Goal: Contribute content: Add original content to the website for others to see

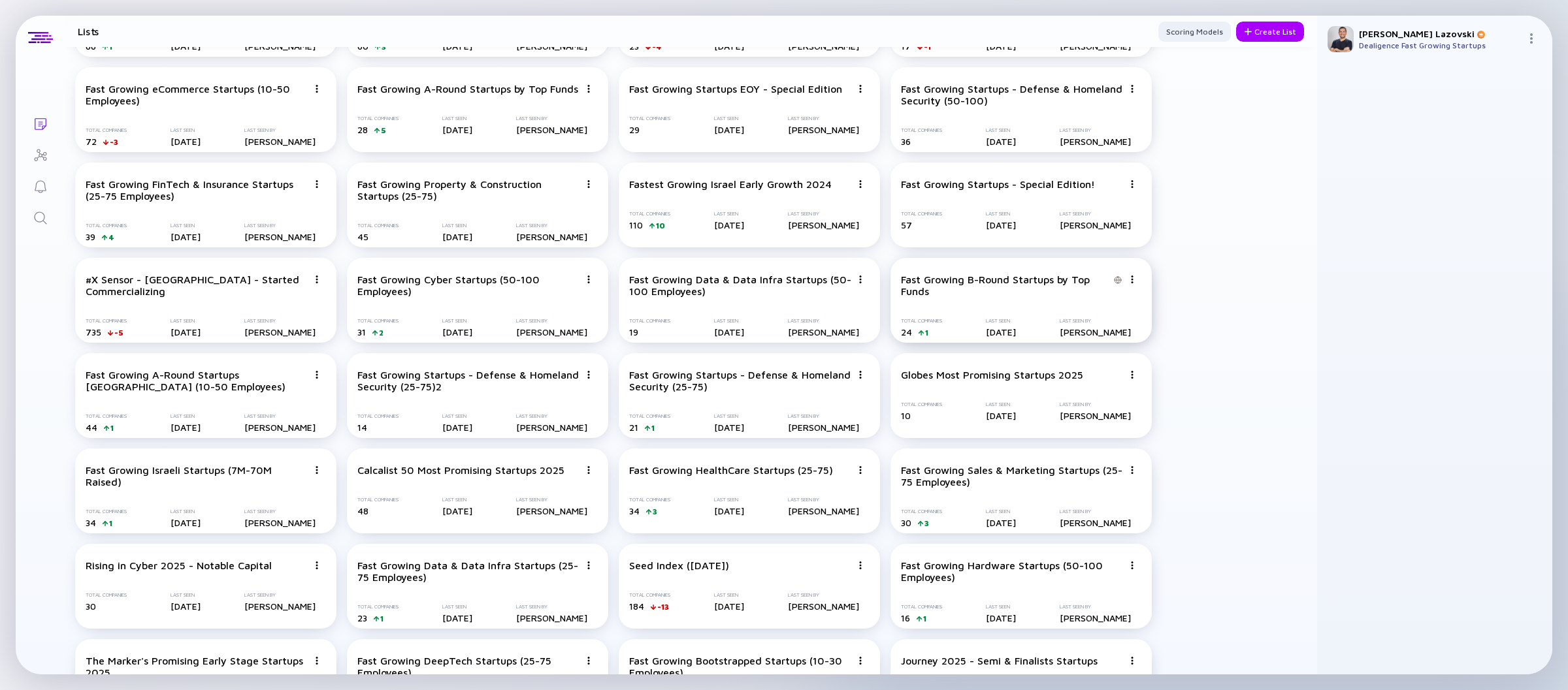
scroll to position [1206, 0]
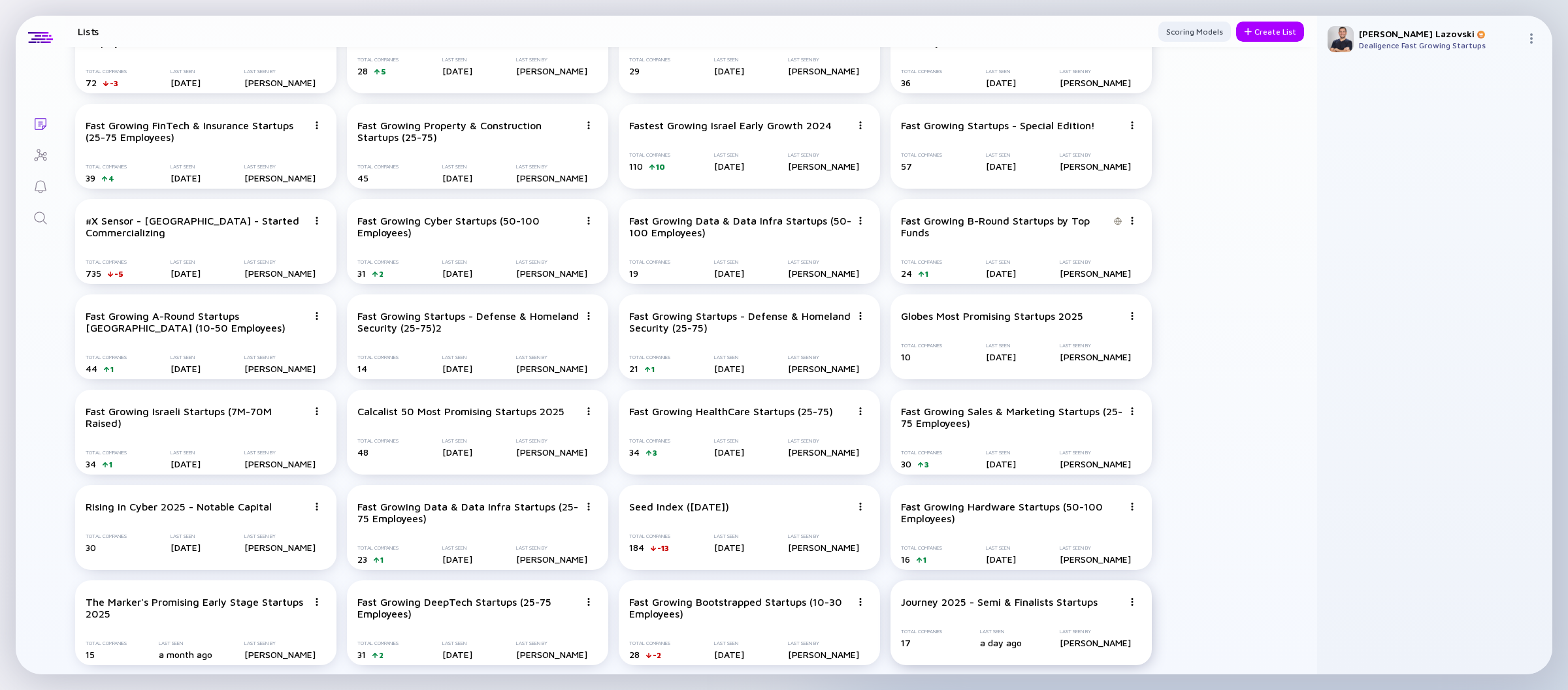
click at [938, 636] on div "Total Companies 17" at bounding box center [921, 638] width 41 height 20
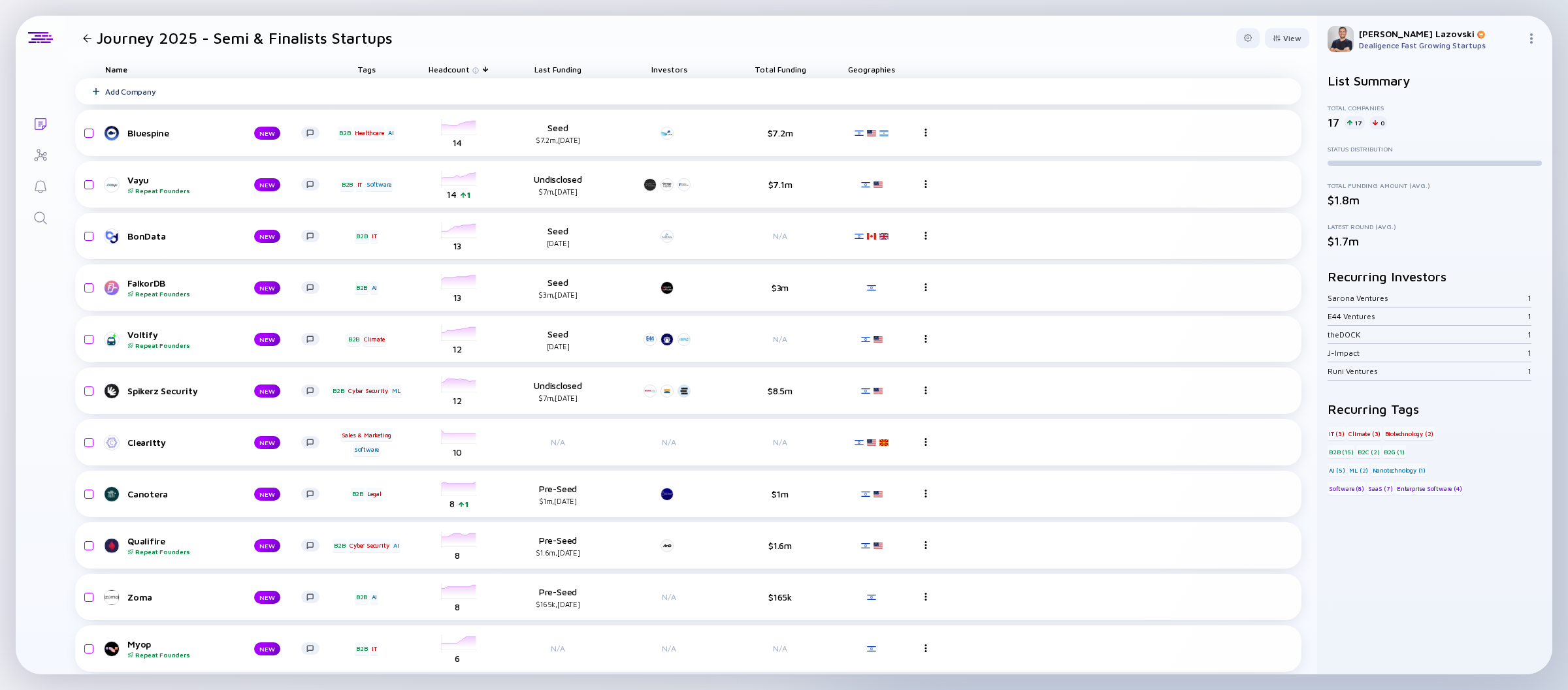
click at [553, 97] on div "Add Company" at bounding box center [688, 91] width 1226 height 26
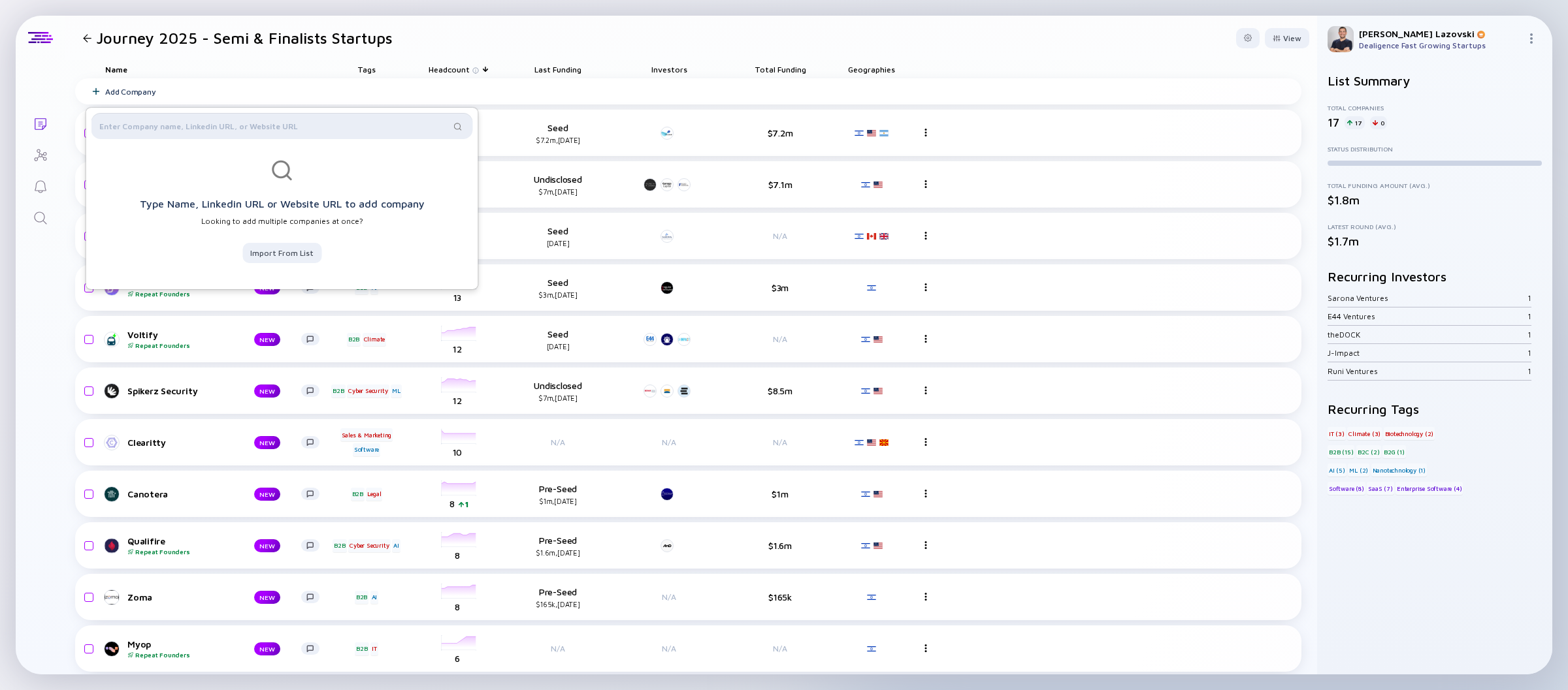
click at [239, 124] on input "text" at bounding box center [274, 126] width 351 height 13
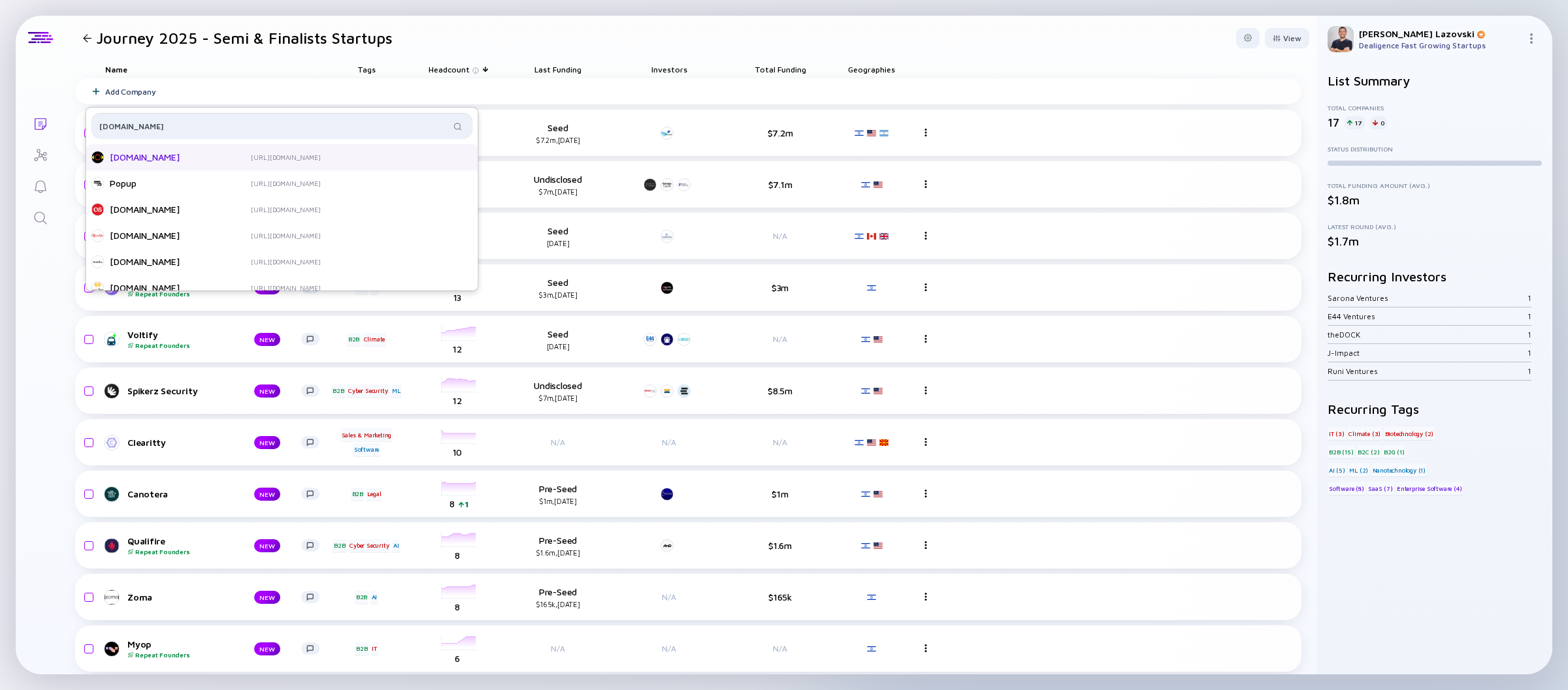
type input "[DOMAIN_NAME]"
click at [247, 157] on div "[DOMAIN_NAME] [URL][DOMAIN_NAME]" at bounding box center [222, 157] width 261 height 13
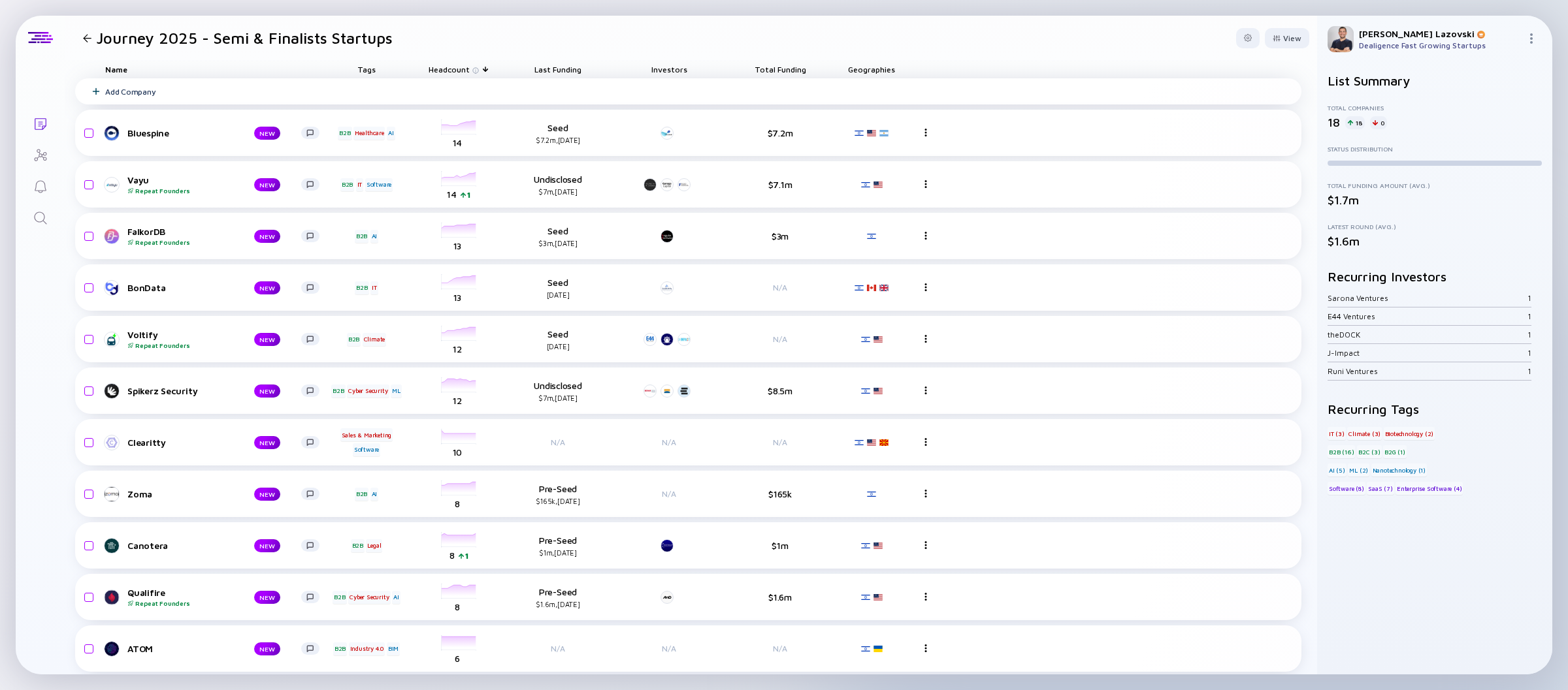
click at [344, 94] on div "Add Company" at bounding box center [688, 91] width 1226 height 26
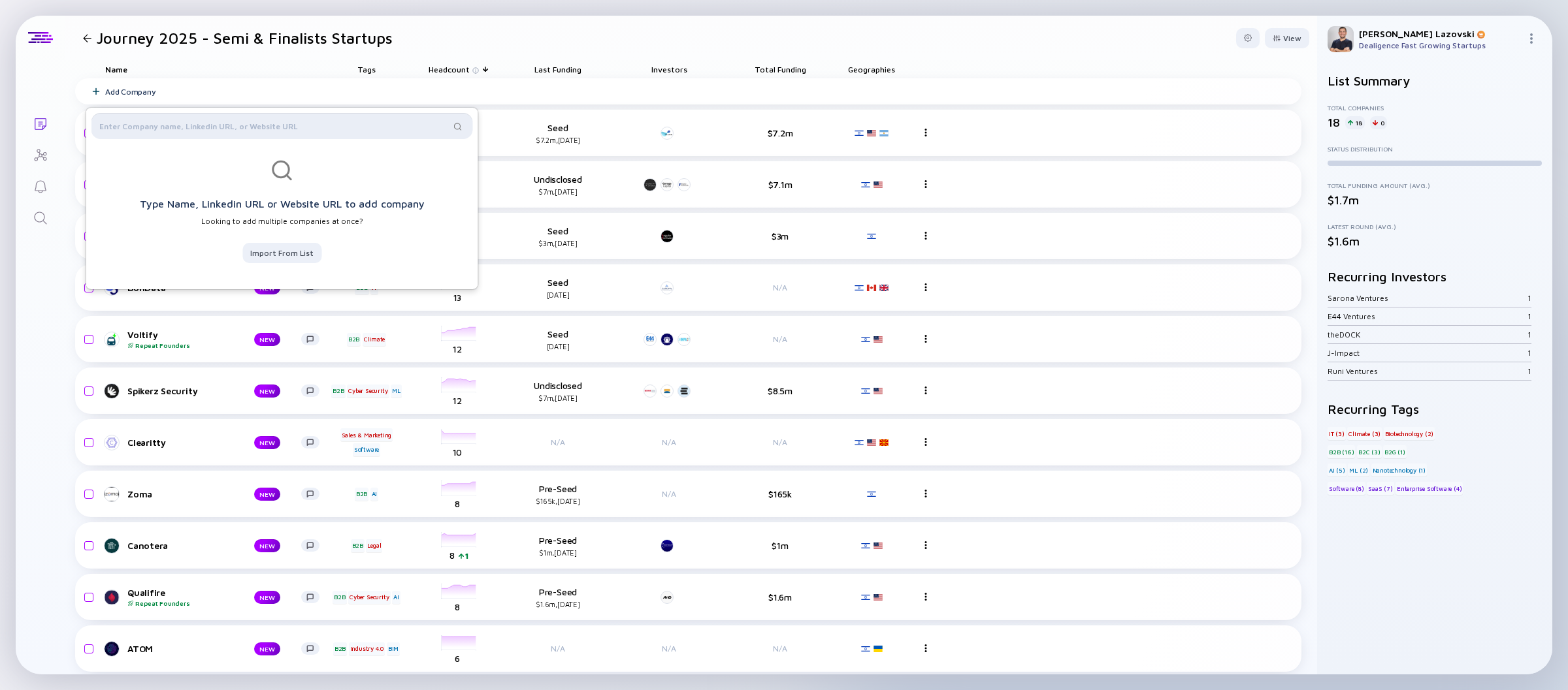
click at [337, 131] on input "text" at bounding box center [274, 126] width 351 height 13
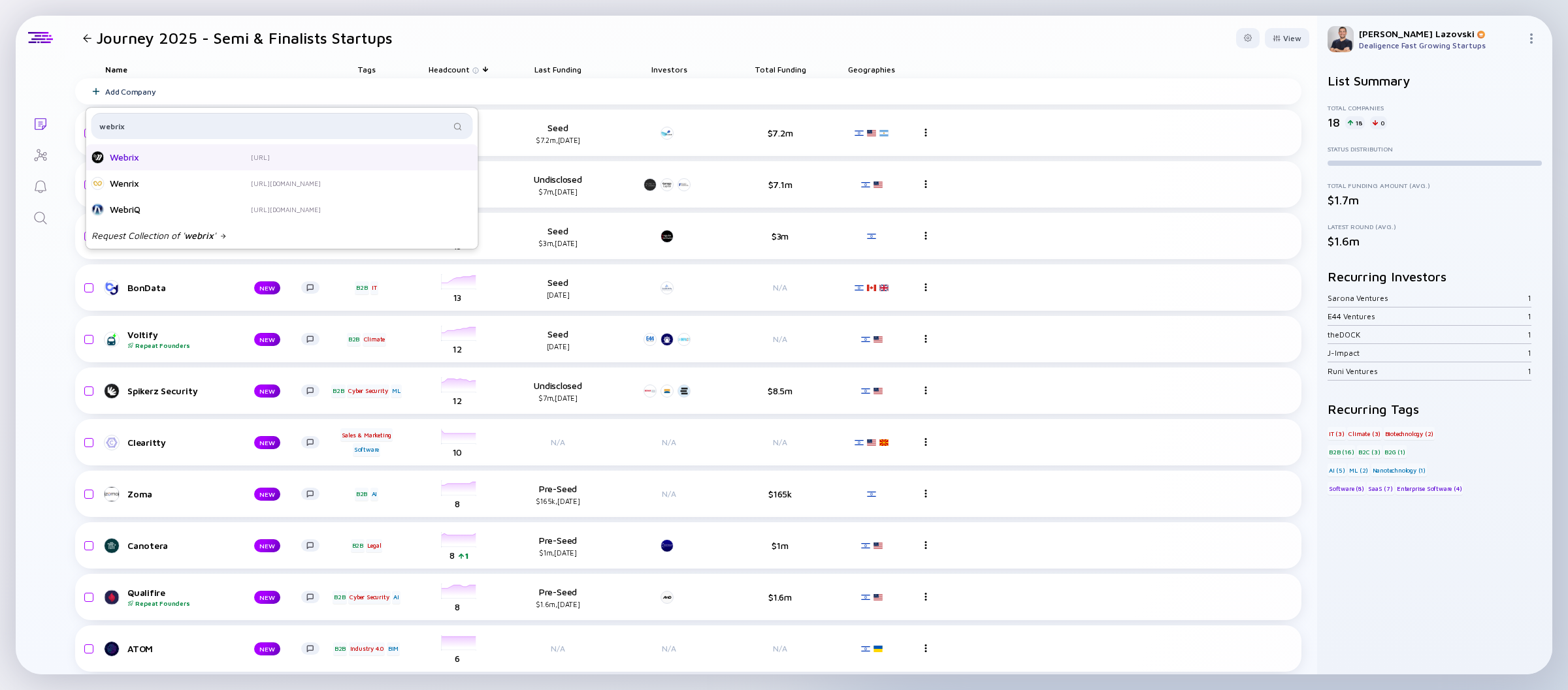
type input "webrix"
click at [141, 162] on div "Webrix" at bounding box center [161, 157] width 104 height 13
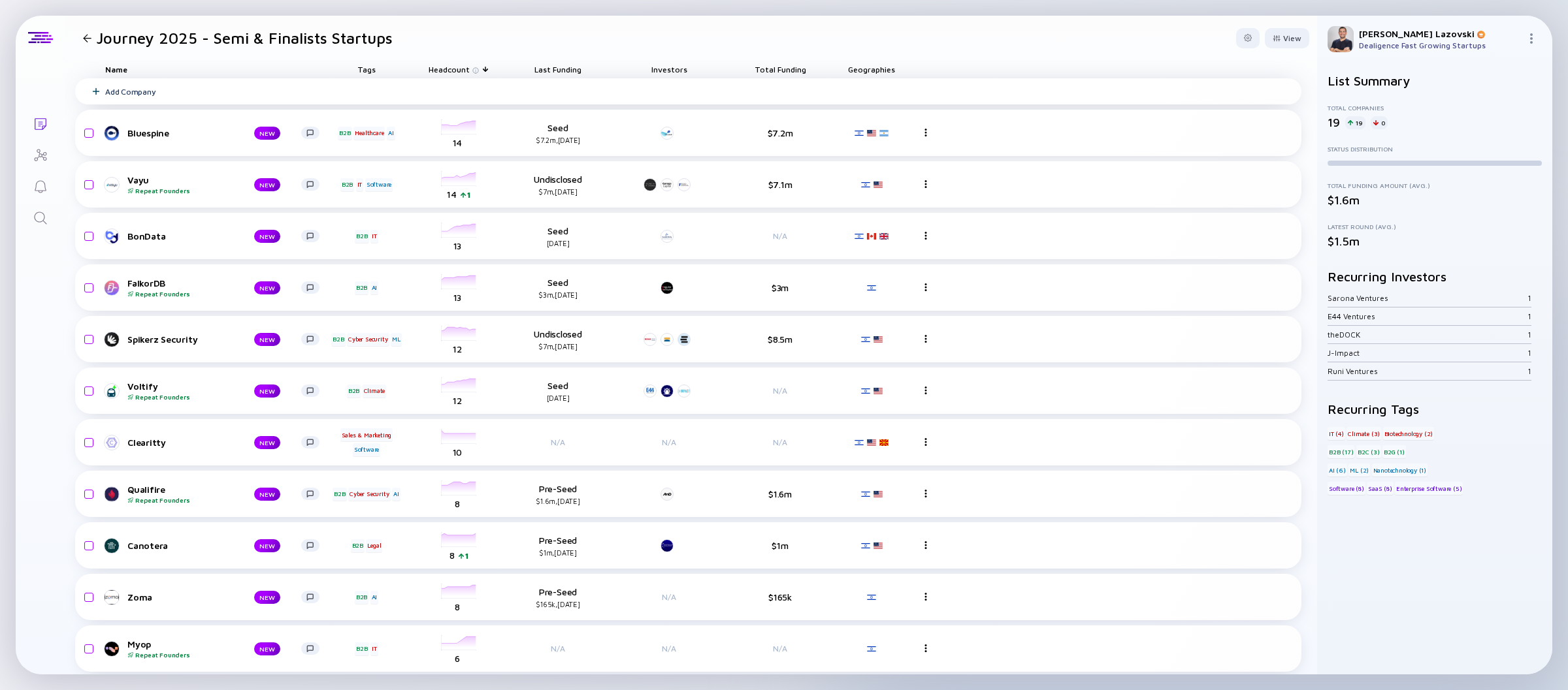
click at [123, 90] on div "Add Company" at bounding box center [130, 91] width 50 height 10
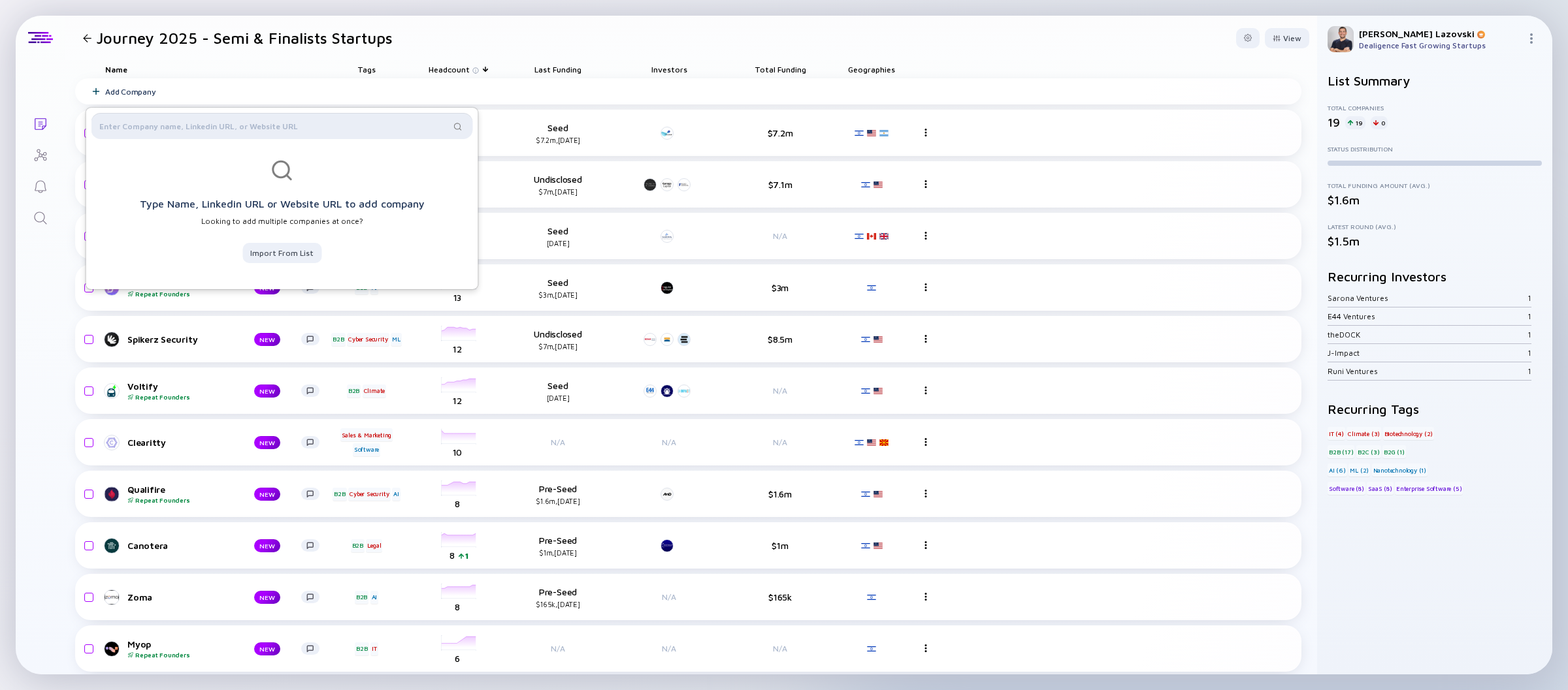
click at [142, 123] on input "text" at bounding box center [274, 126] width 351 height 13
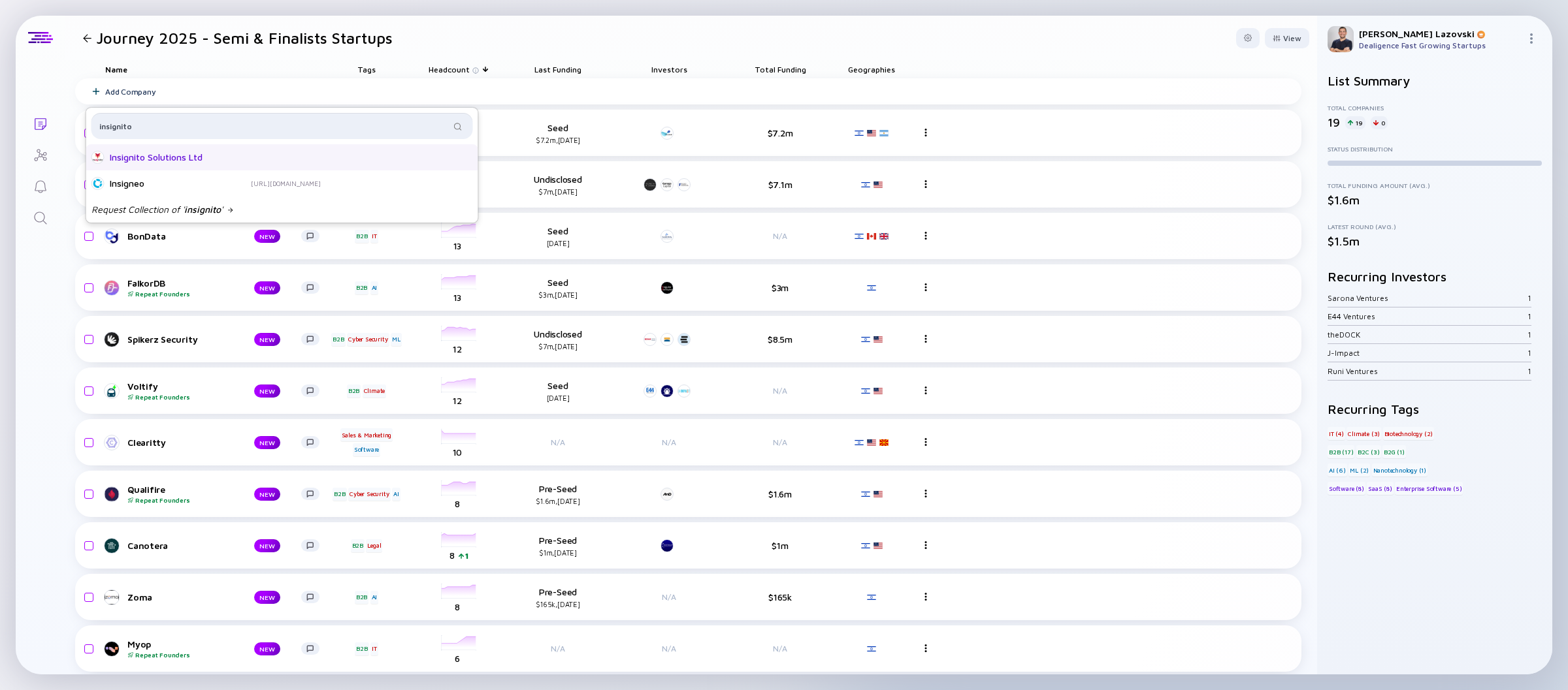
type input "insignito"
click at [150, 155] on div "Insignito Solutions Ltd" at bounding box center [161, 157] width 104 height 13
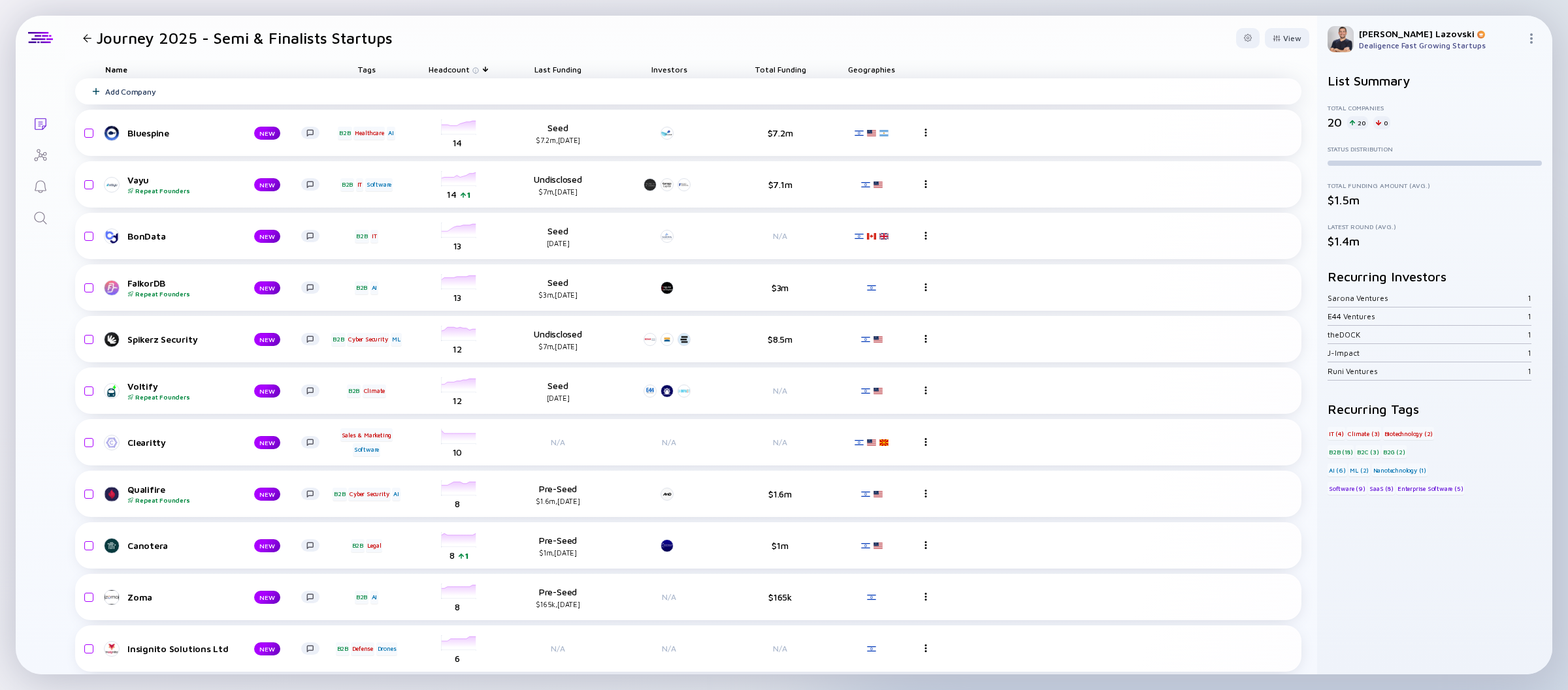
click at [473, 94] on div "Add Company" at bounding box center [688, 91] width 1226 height 26
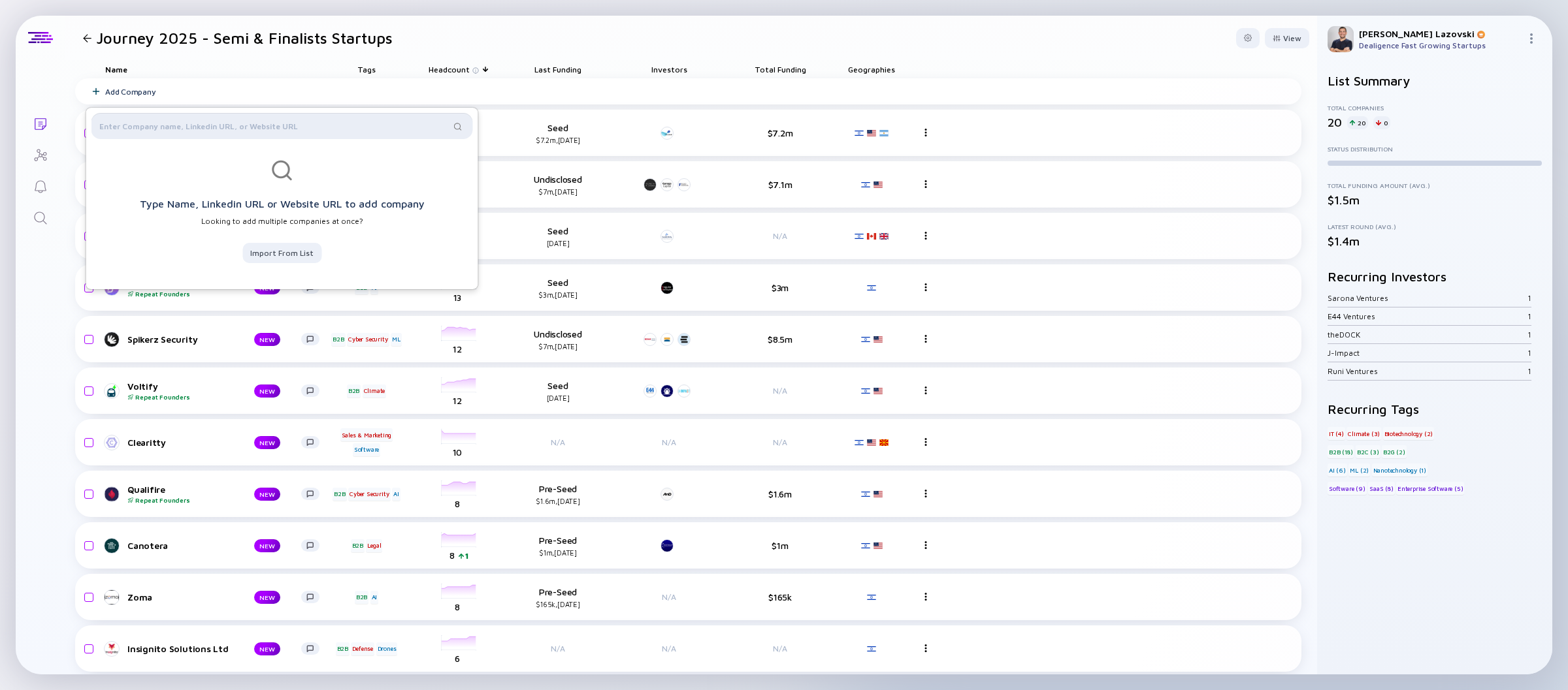
click at [377, 130] on input "text" at bounding box center [274, 126] width 351 height 13
paste input "ebrix, LepreC"
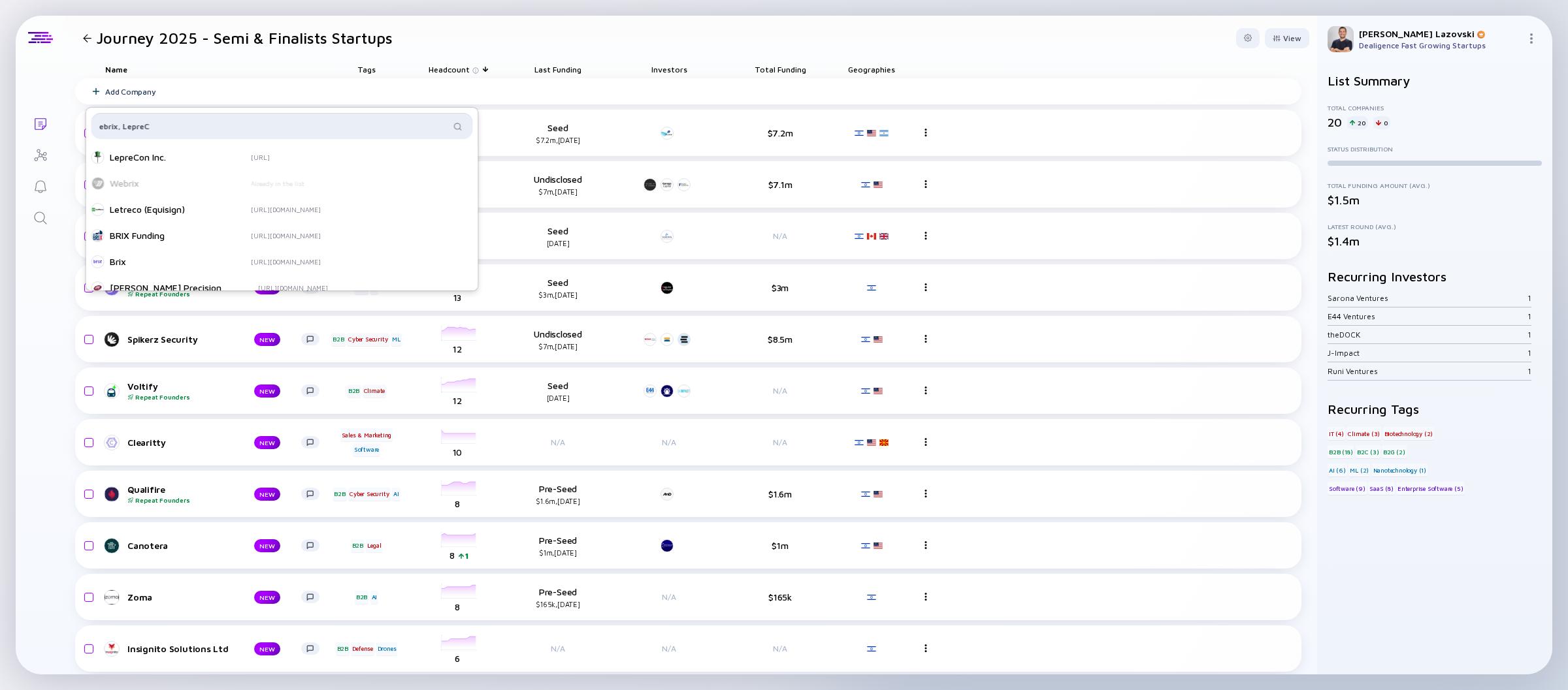
click at [125, 127] on input "ebrix, LepreC" at bounding box center [274, 126] width 351 height 13
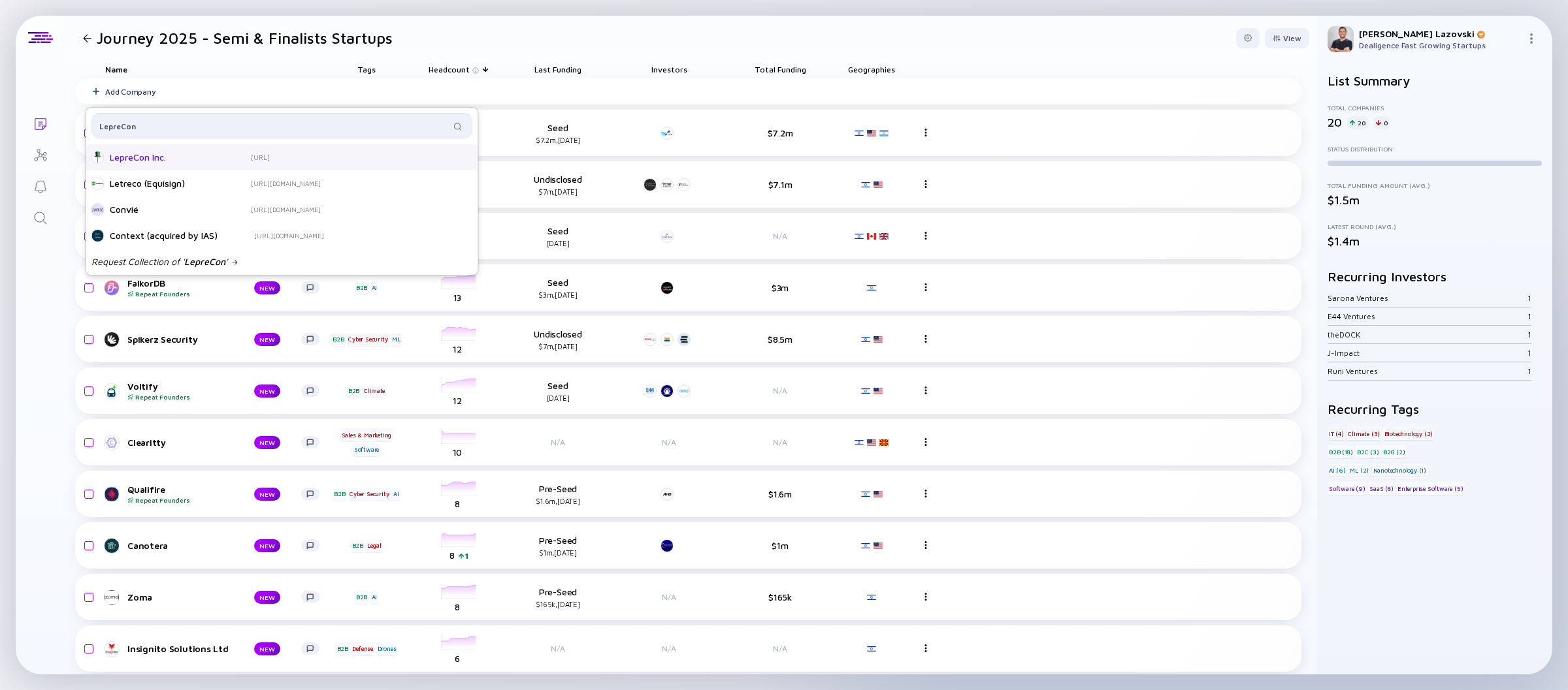
type input "LepreCon"
click at [128, 159] on div "LepreCon Inc." at bounding box center [161, 157] width 104 height 13
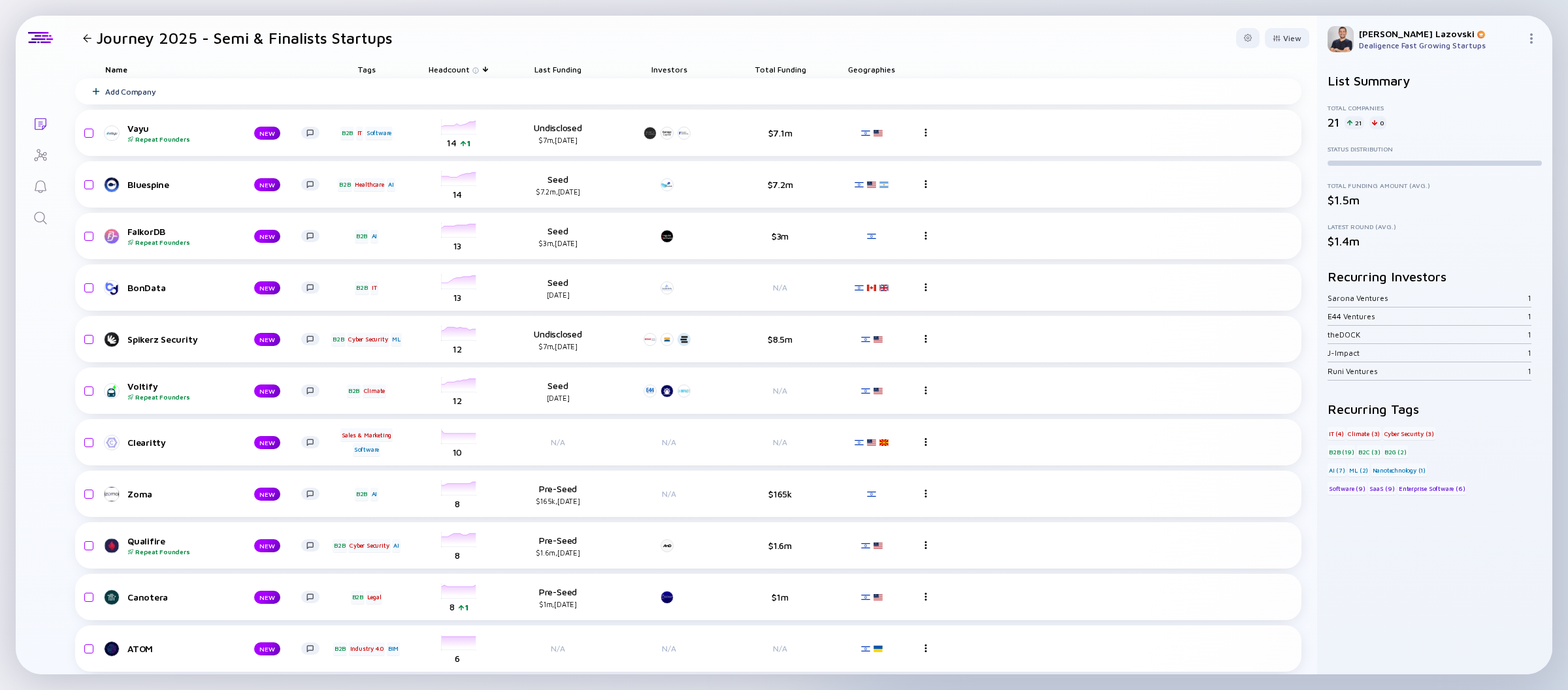
click at [458, 69] on span "Headcount" at bounding box center [449, 70] width 41 height 10
click at [468, 88] on div "Sort by Headcount" at bounding box center [474, 88] width 79 height 11
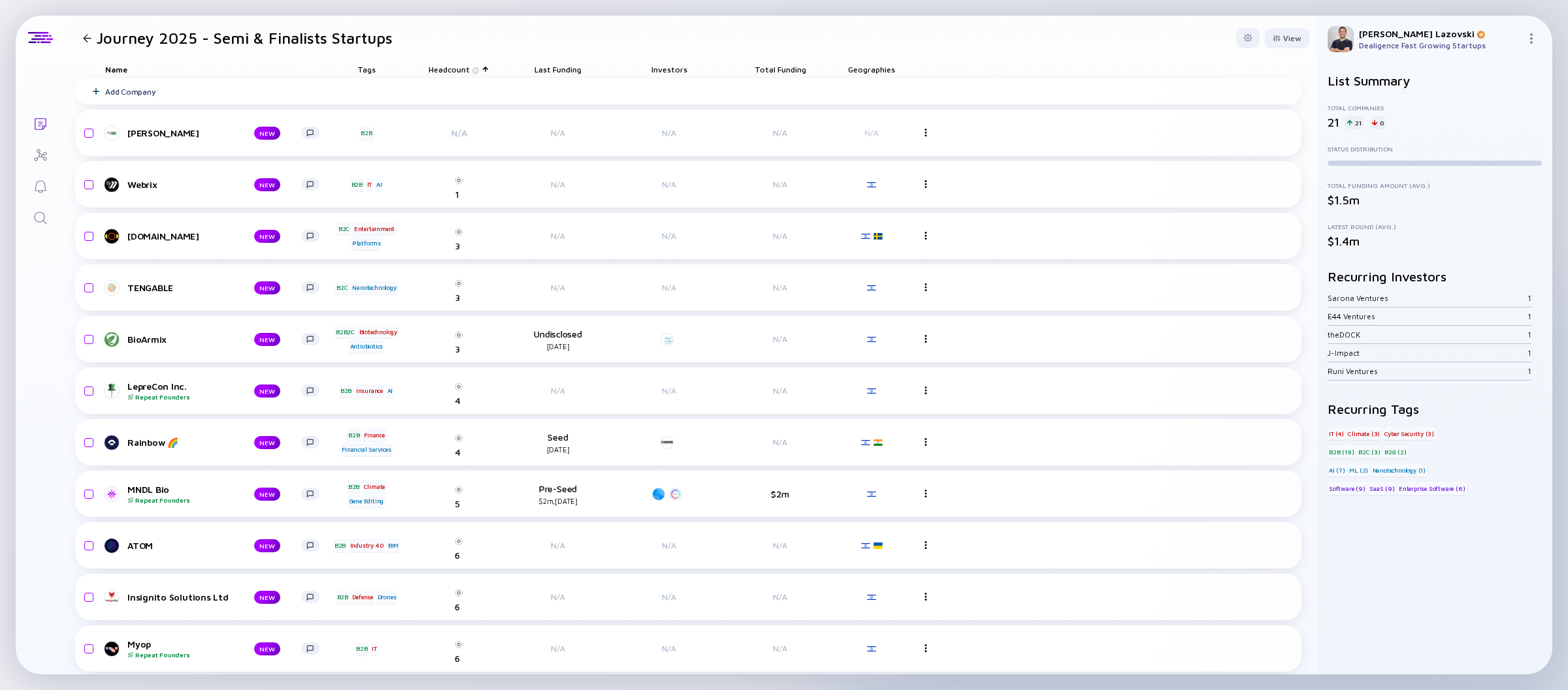
click at [466, 70] on span "Headcount" at bounding box center [449, 70] width 41 height 10
click at [468, 83] on div "Sort by Headcount" at bounding box center [474, 88] width 79 height 11
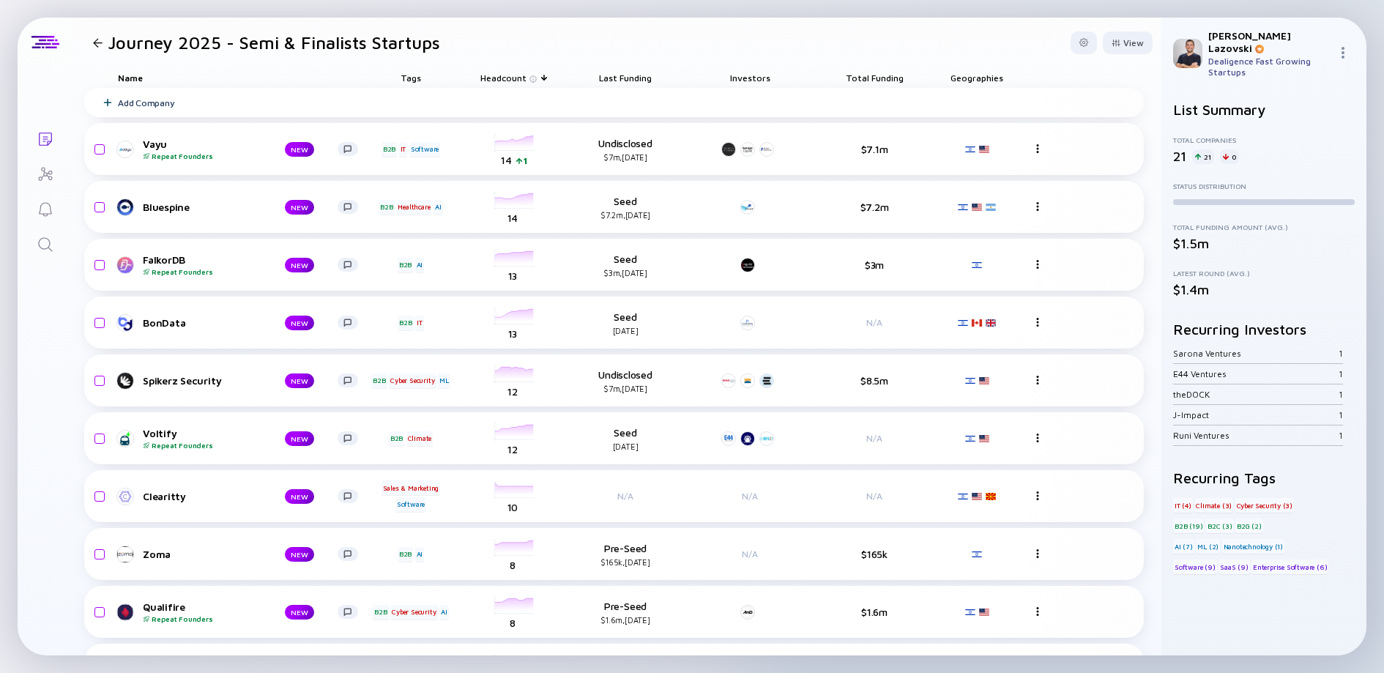
click at [697, 40] on header "Journey 2025 - Semi & Finalists Startups View" at bounding box center [617, 43] width 1089 height 50
